Goal: Task Accomplishment & Management: Manage account settings

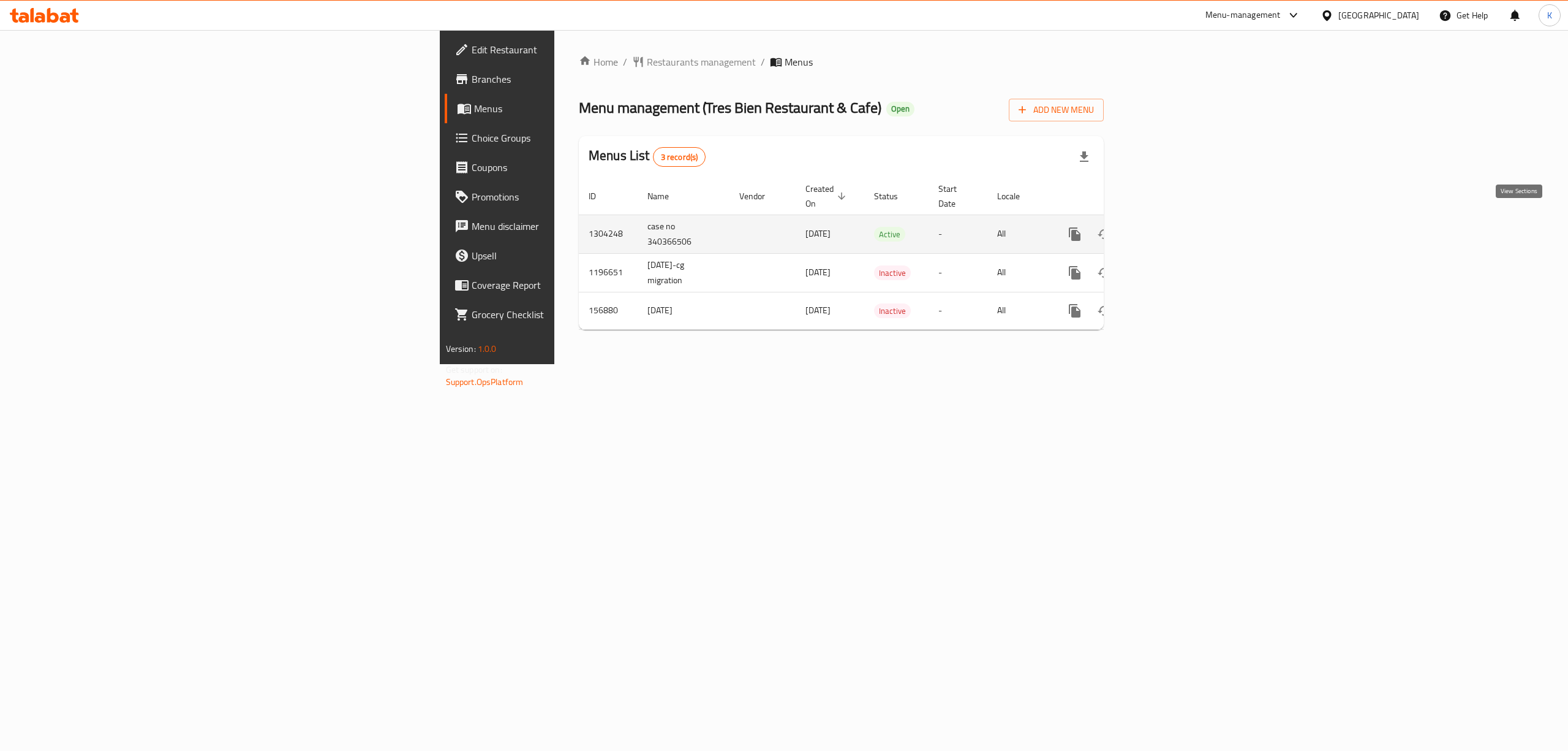
click at [1170, 227] on icon "enhanced table" at bounding box center [1163, 234] width 15 height 15
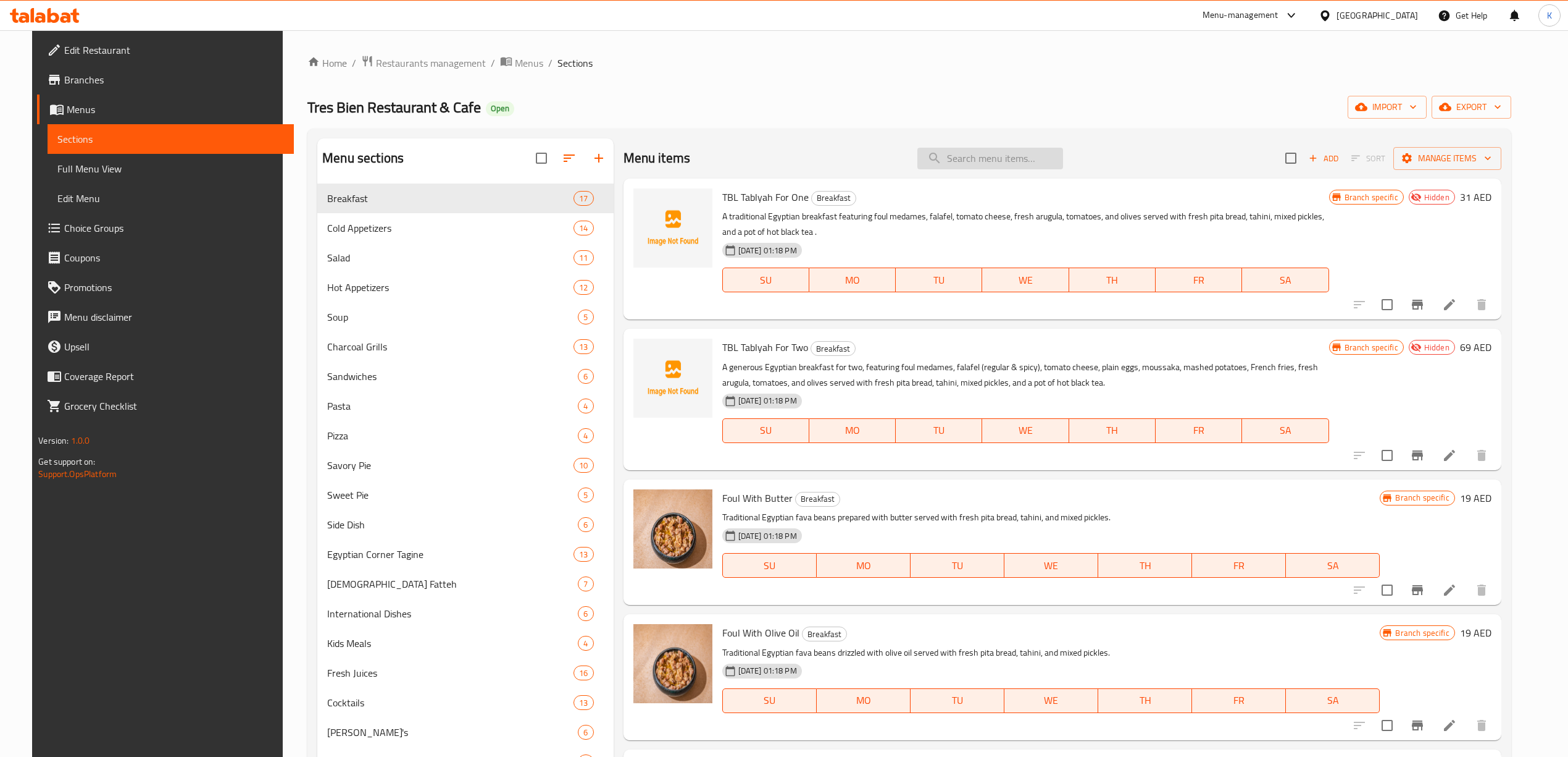
click at [992, 161] on input "search" at bounding box center [990, 159] width 146 height 22
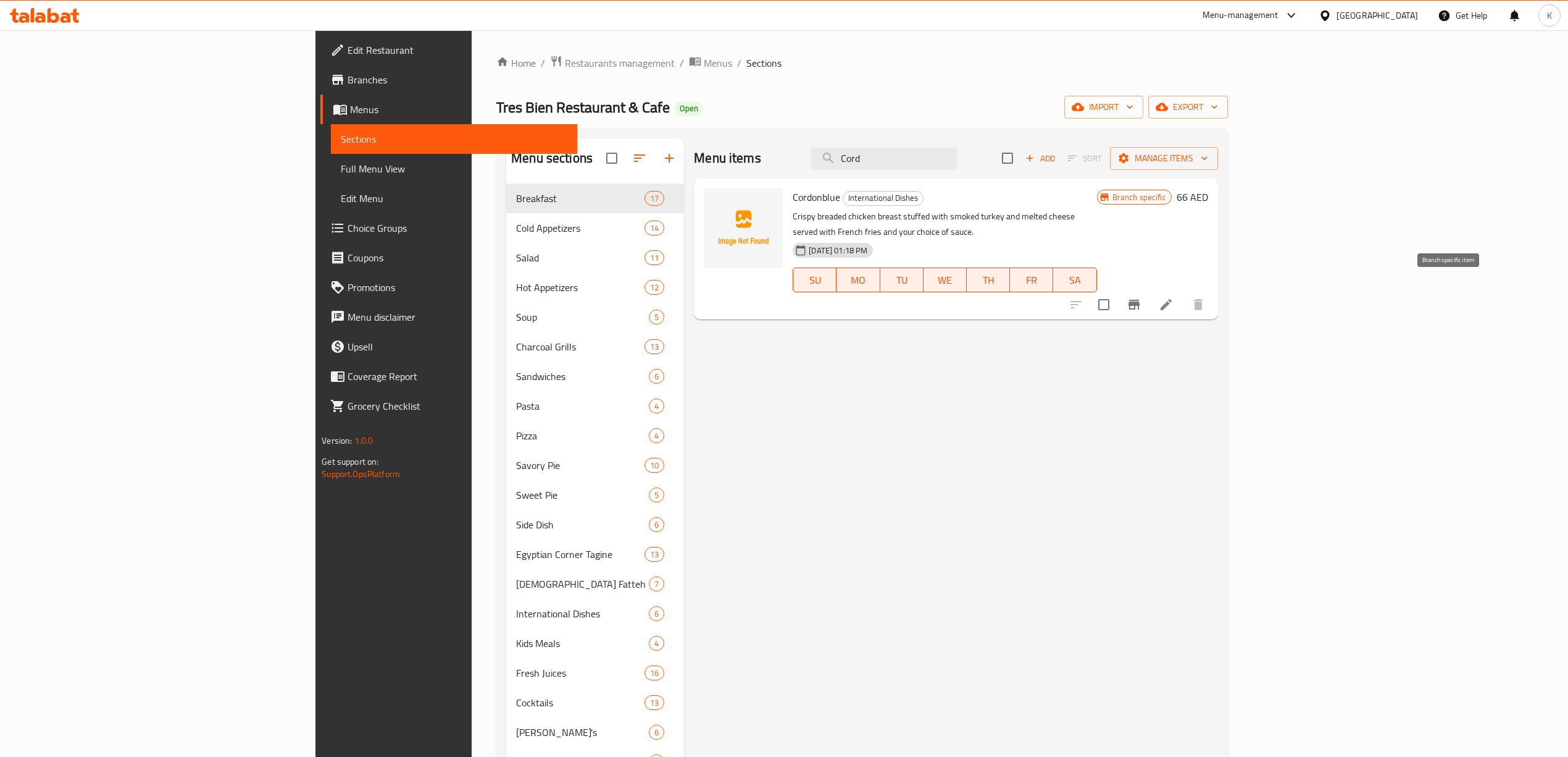
type input "Cord"
click at [1141, 297] on icon "Branch-specific-item" at bounding box center [1133, 304] width 15 height 15
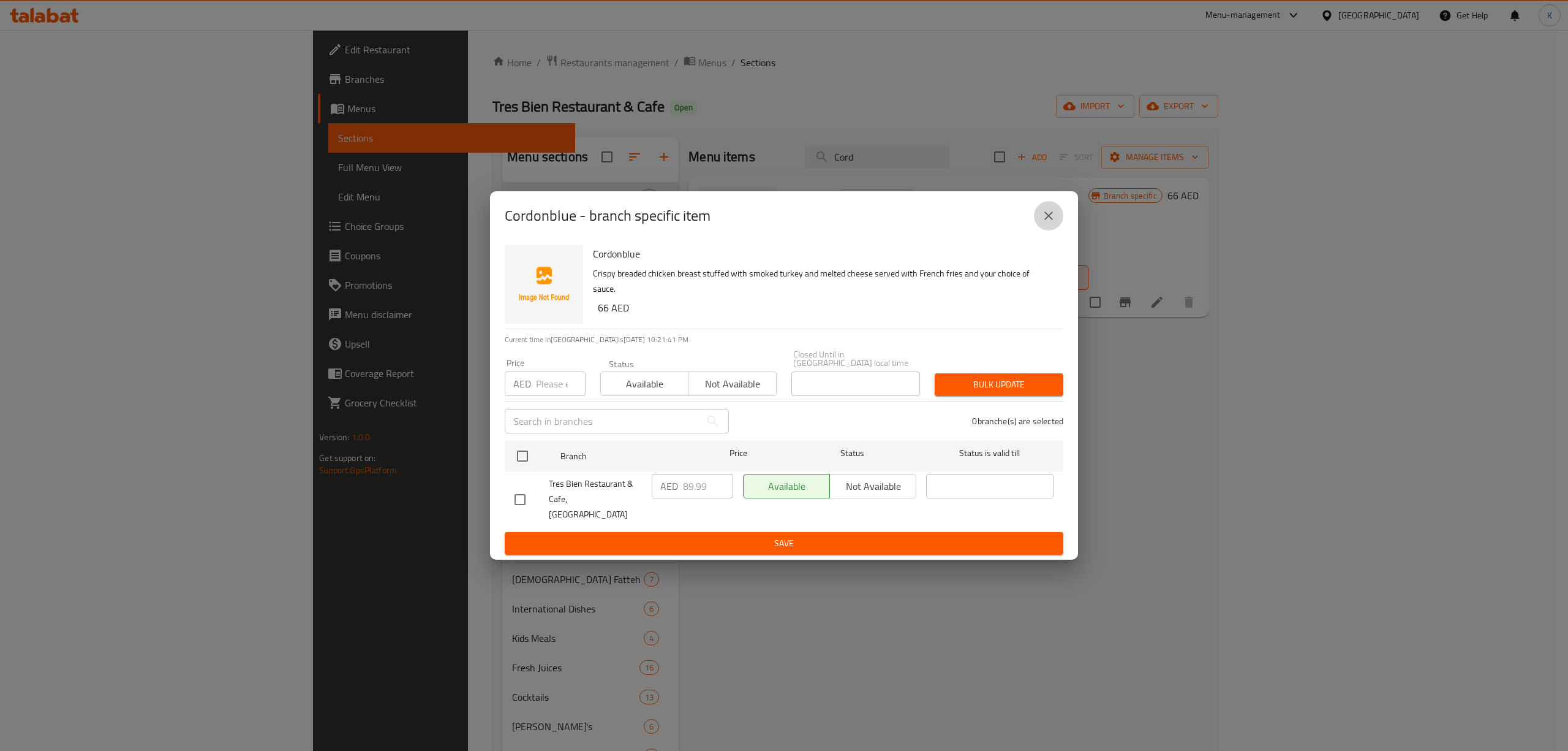
click at [1052, 231] on button "close" at bounding box center [1049, 216] width 30 height 30
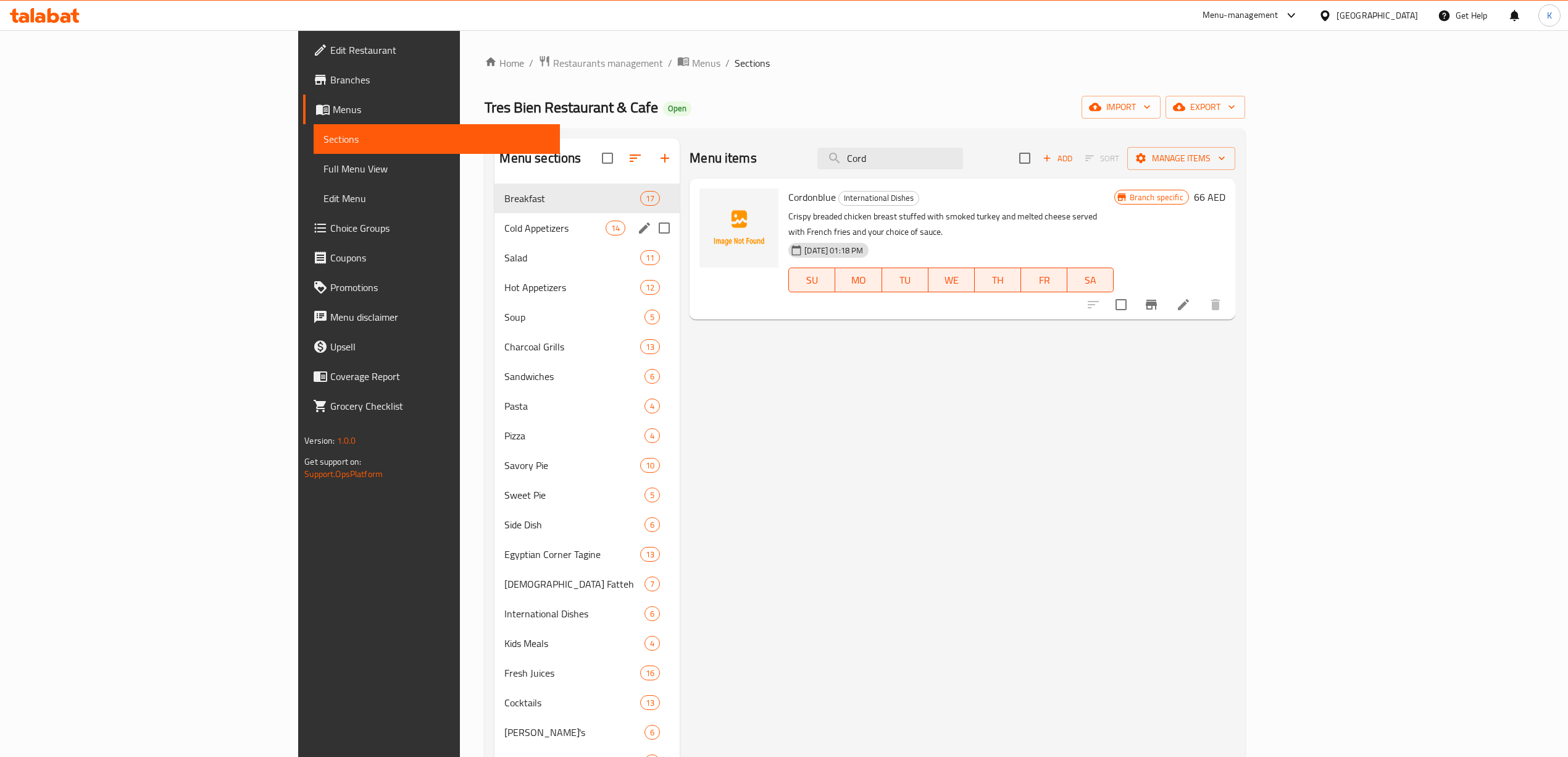
click at [494, 219] on div "Cold Appetizers 14" at bounding box center [587, 228] width 185 height 30
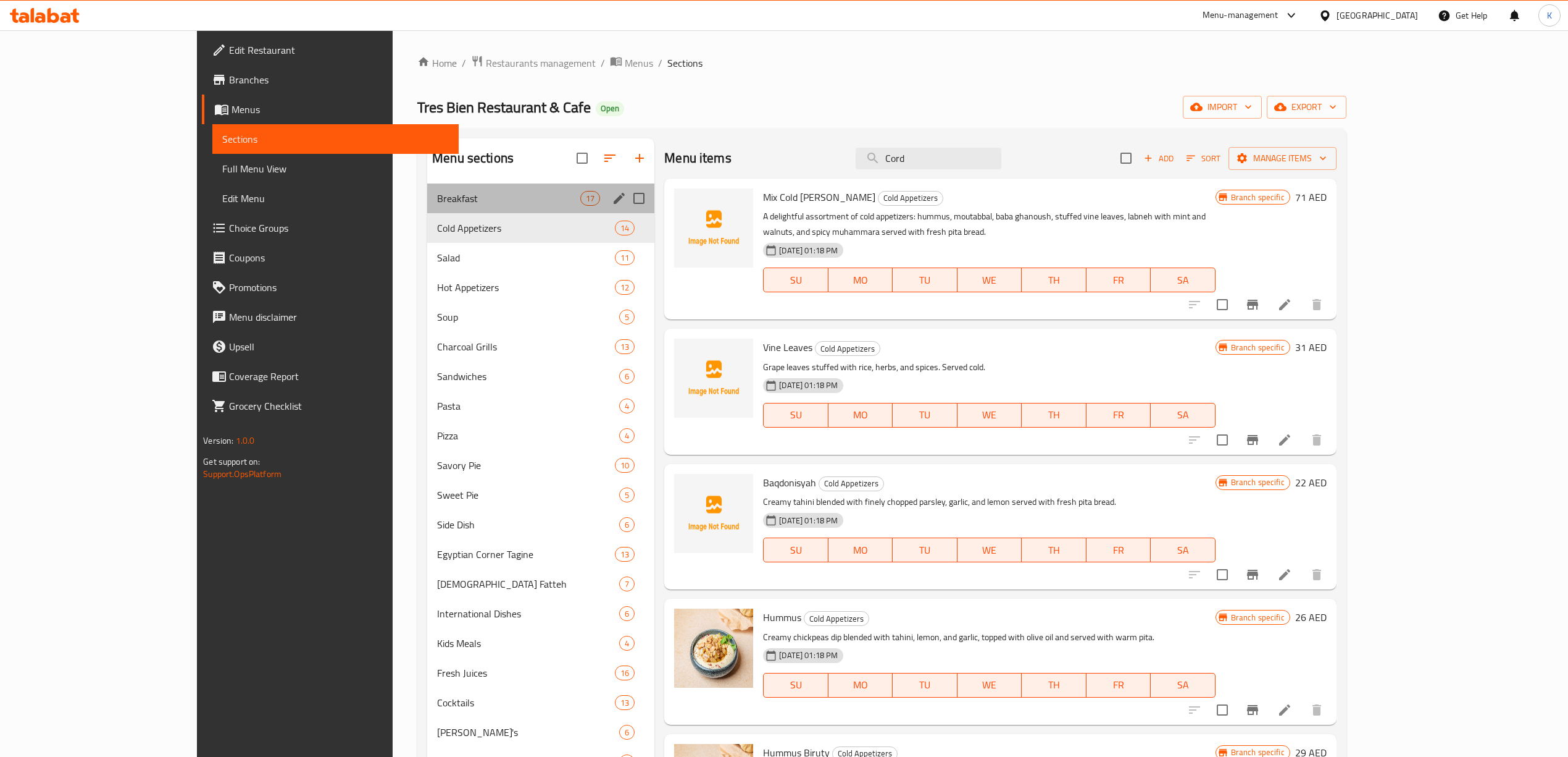
click at [428, 208] on div "Breakfast 17" at bounding box center [541, 198] width 227 height 30
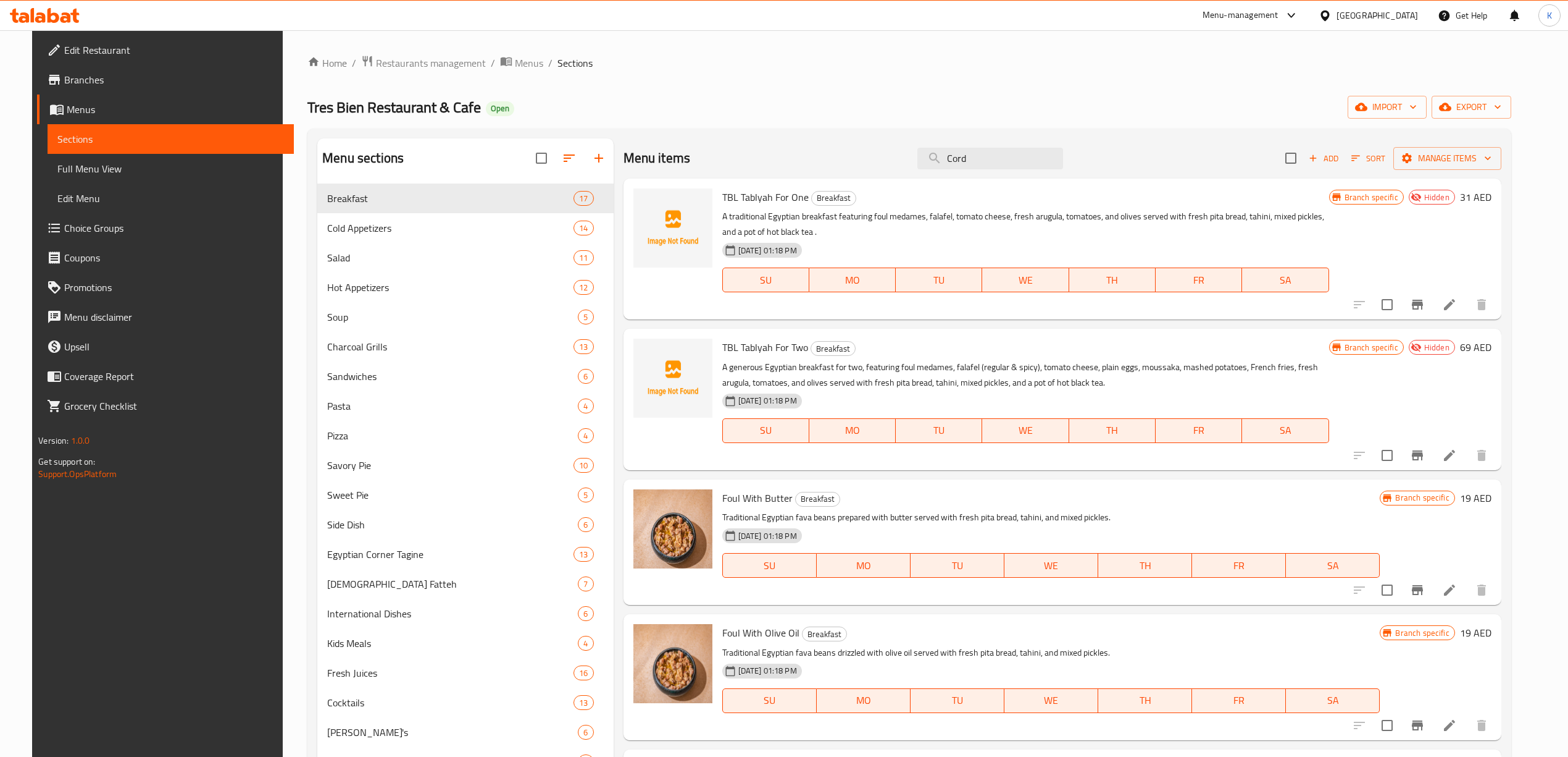
click at [1422, 588] on icon "Branch-specific-item" at bounding box center [1416, 589] width 11 height 10
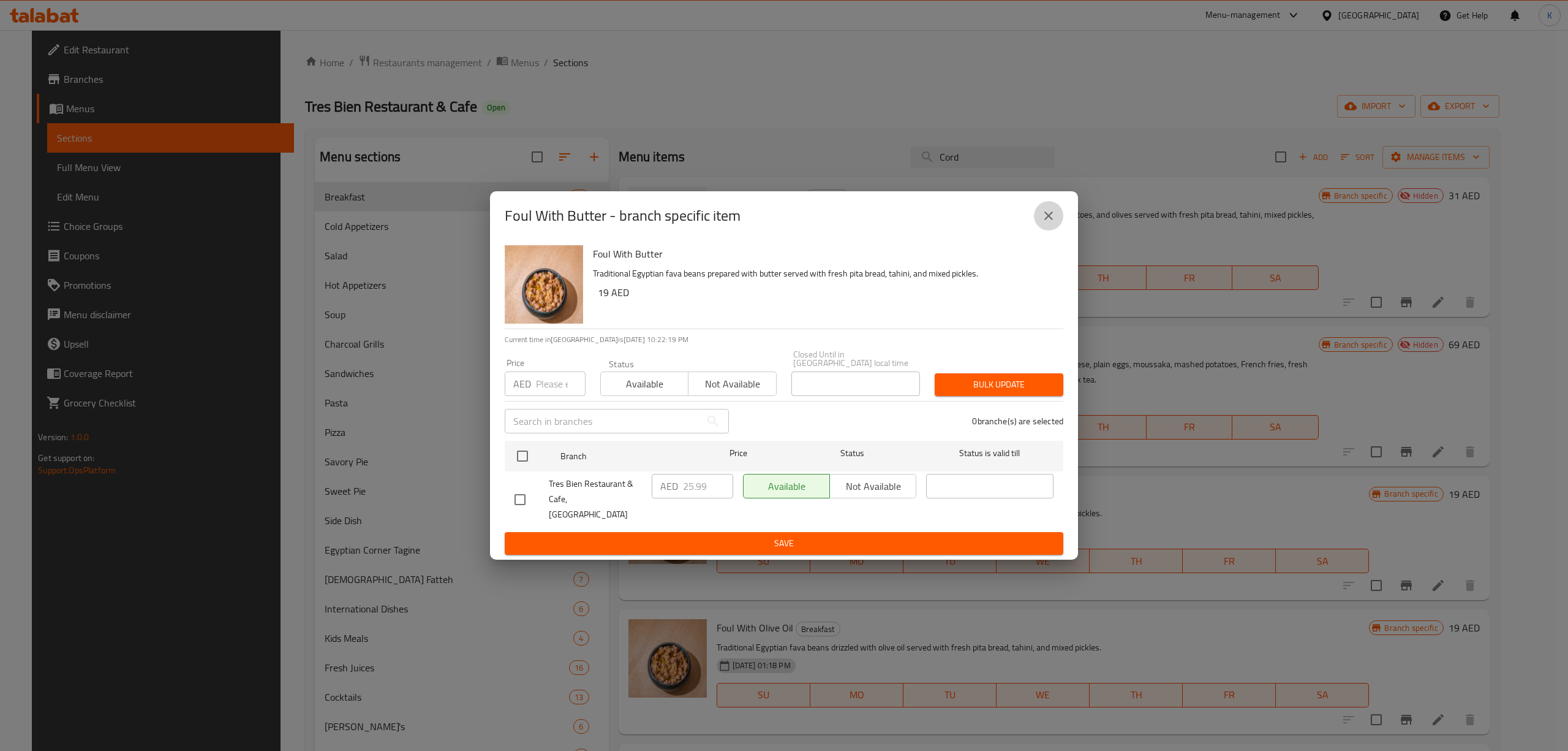
click at [1042, 222] on icon "close" at bounding box center [1049, 216] width 15 height 15
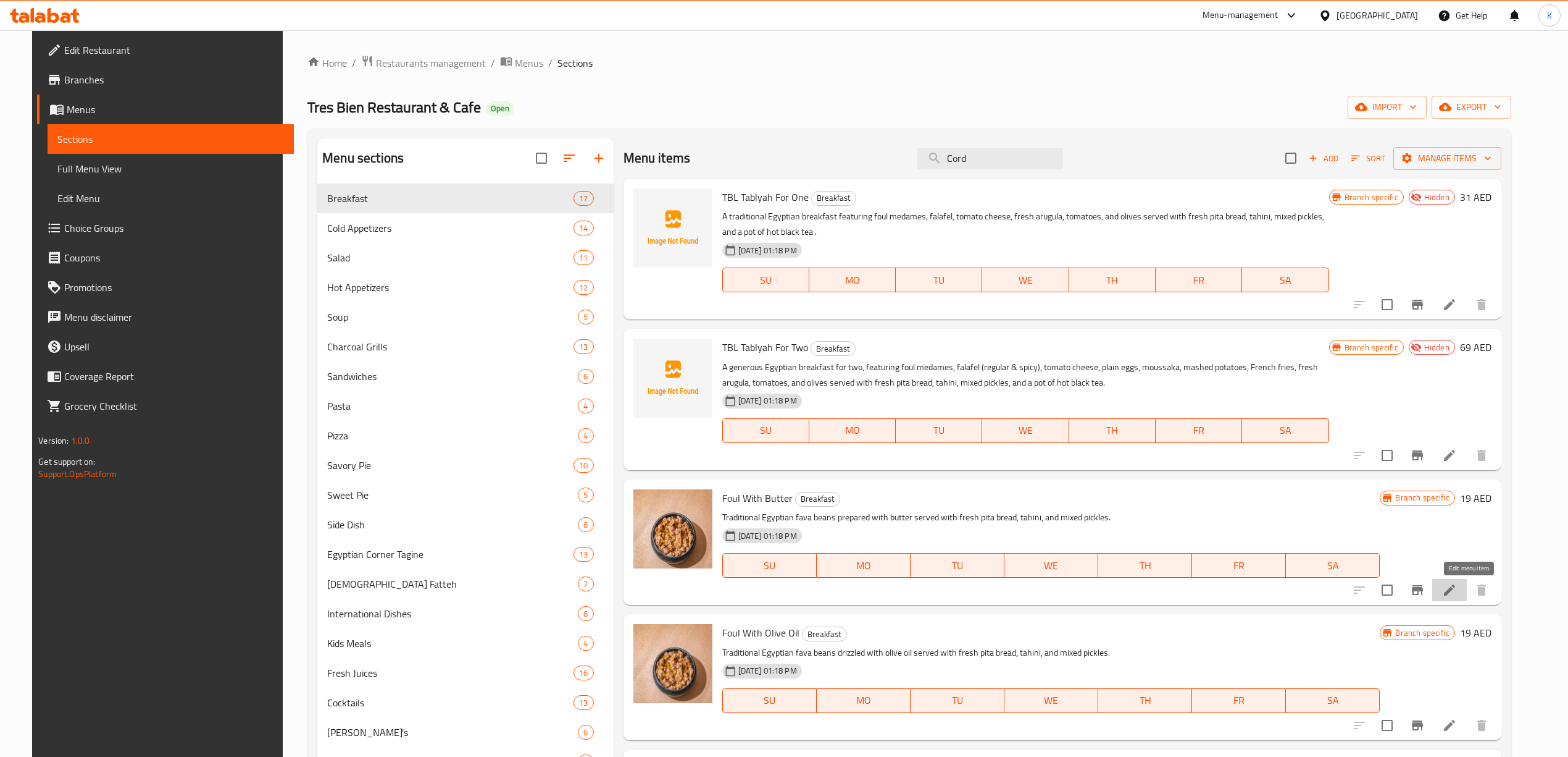
click at [1456, 595] on icon at bounding box center [1449, 589] width 15 height 15
